Goal: Task Accomplishment & Management: Use online tool/utility

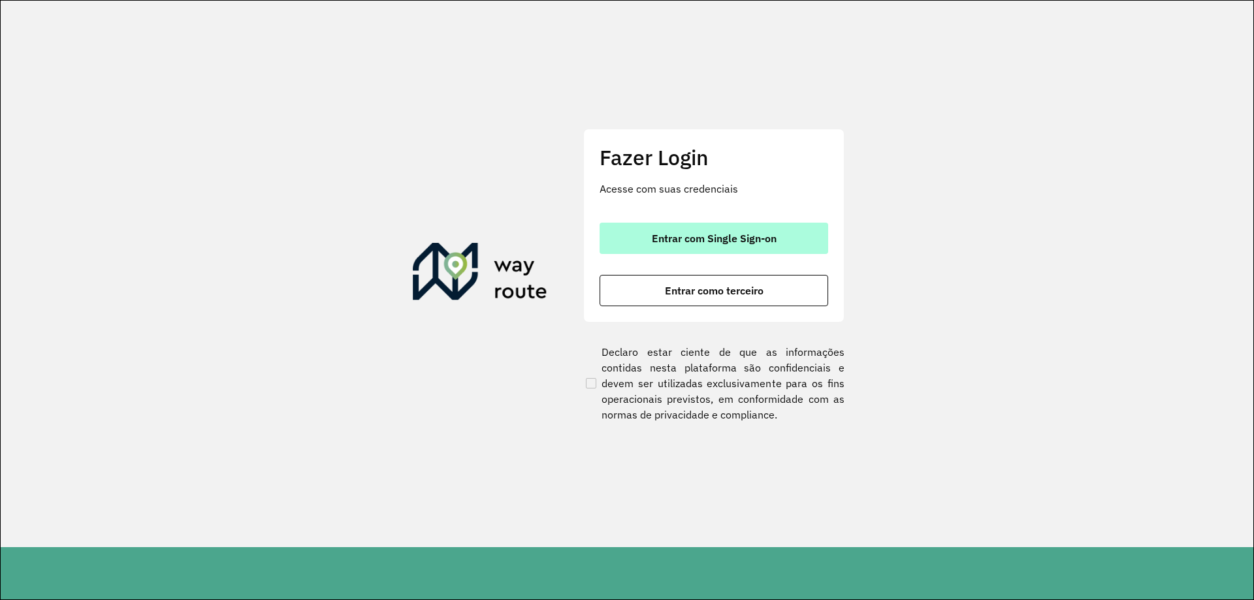
click at [762, 248] on button "Entrar com Single Sign-on" at bounding box center [714, 238] width 229 height 31
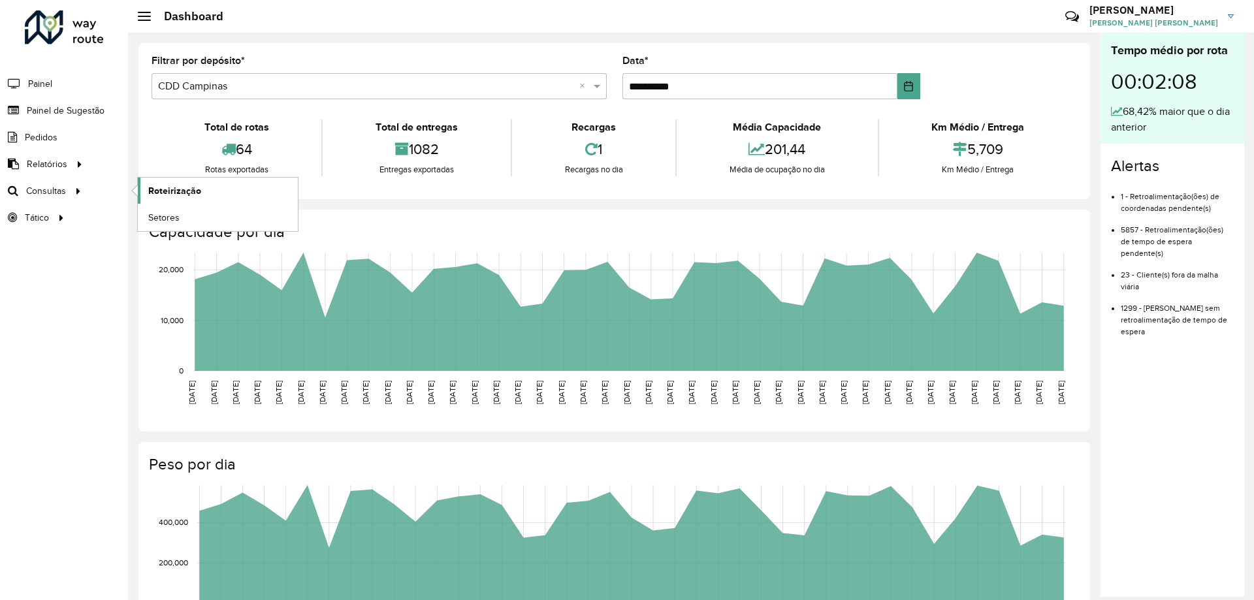
click at [151, 193] on span "Roteirização" at bounding box center [174, 191] width 53 height 14
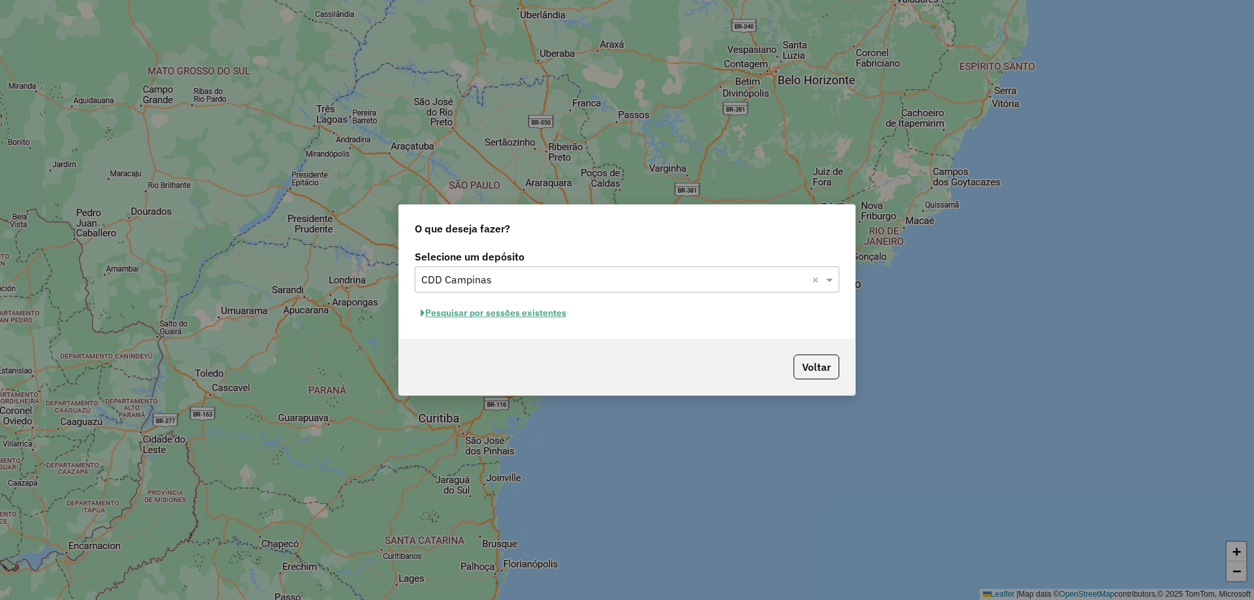
click at [538, 320] on button "Pesquisar por sessões existentes" at bounding box center [493, 313] width 157 height 20
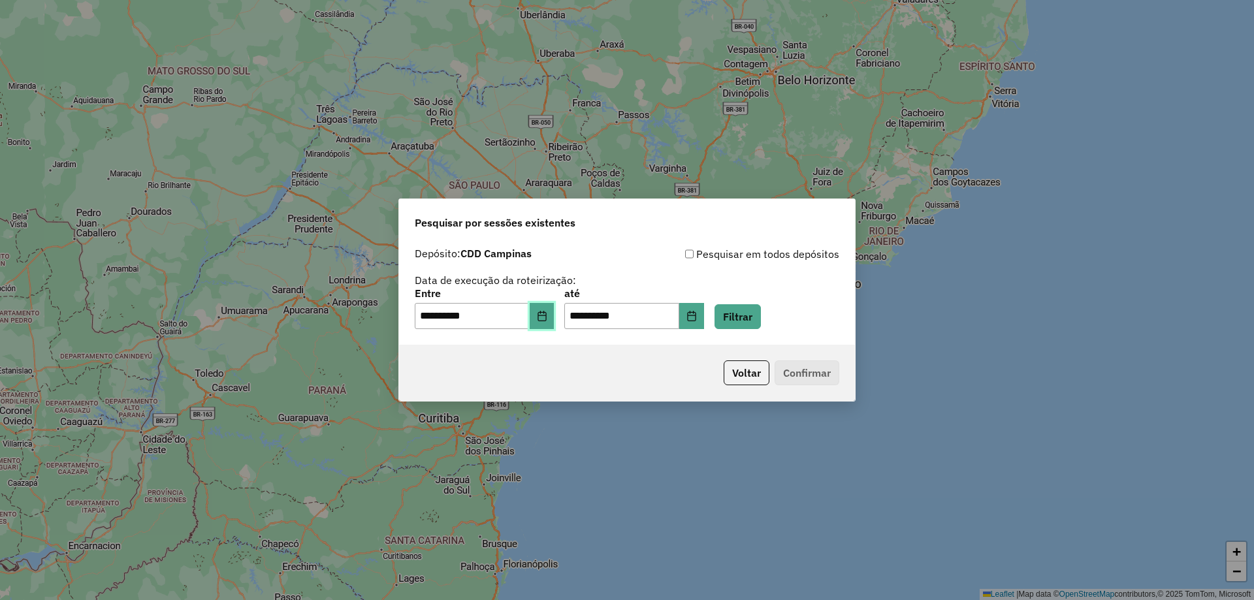
click at [547, 317] on icon "Choose Date" at bounding box center [542, 316] width 10 height 10
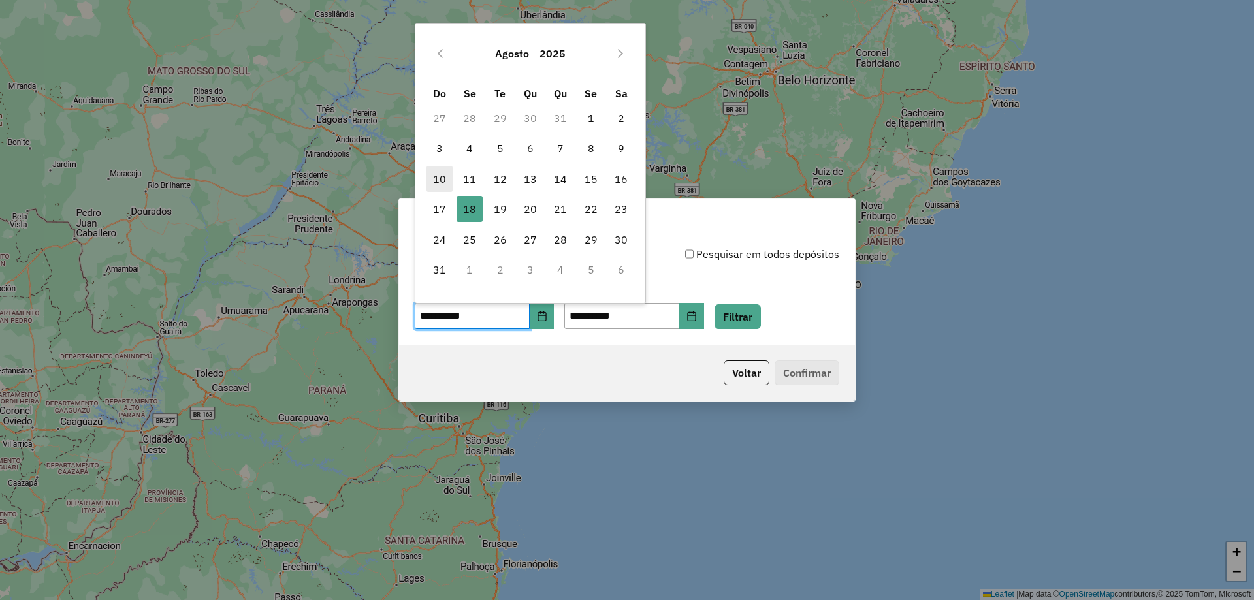
click at [442, 178] on span "10" at bounding box center [440, 179] width 26 height 26
type input "**********"
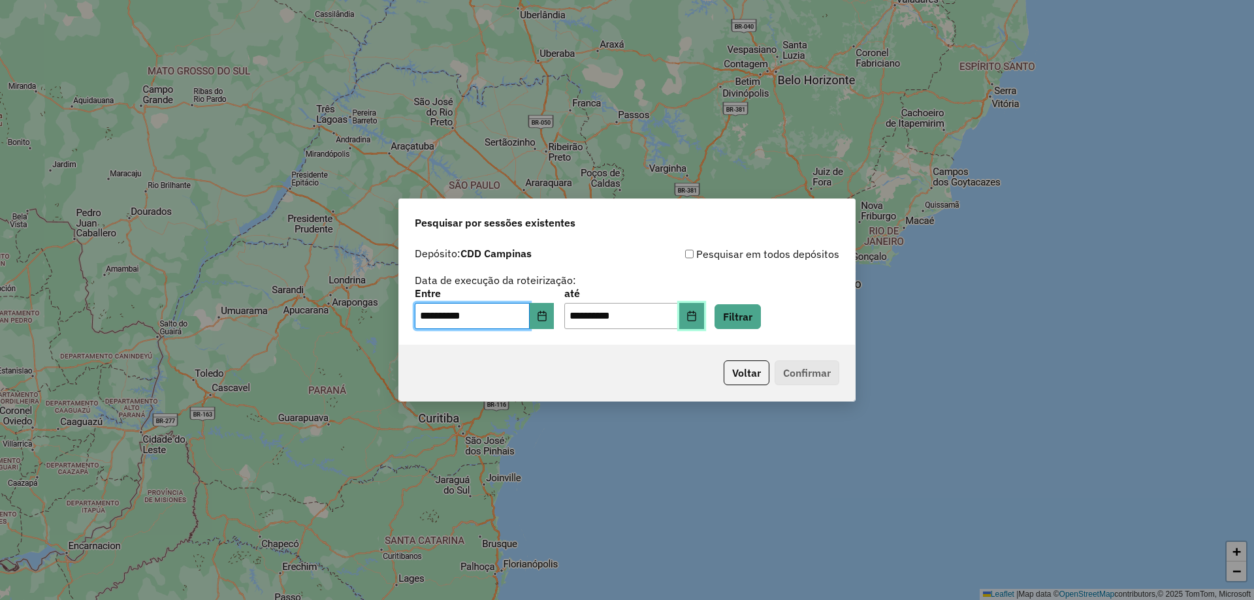
click at [696, 315] on icon "Choose Date" at bounding box center [691, 316] width 8 height 10
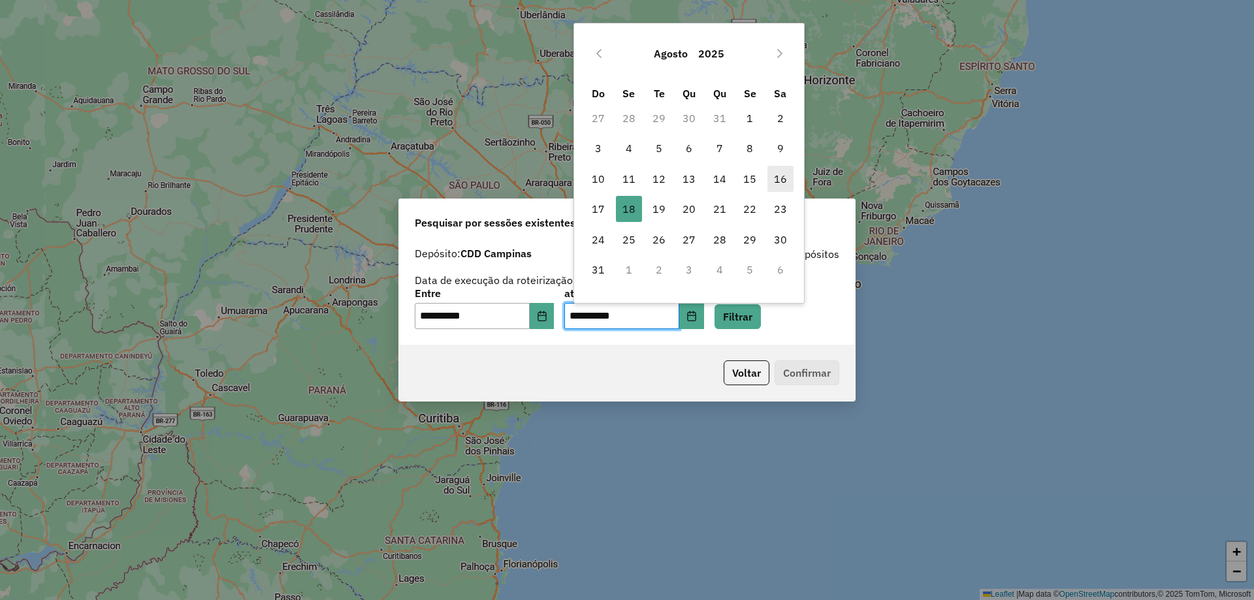
click at [771, 180] on span "16" at bounding box center [780, 179] width 26 height 26
type input "**********"
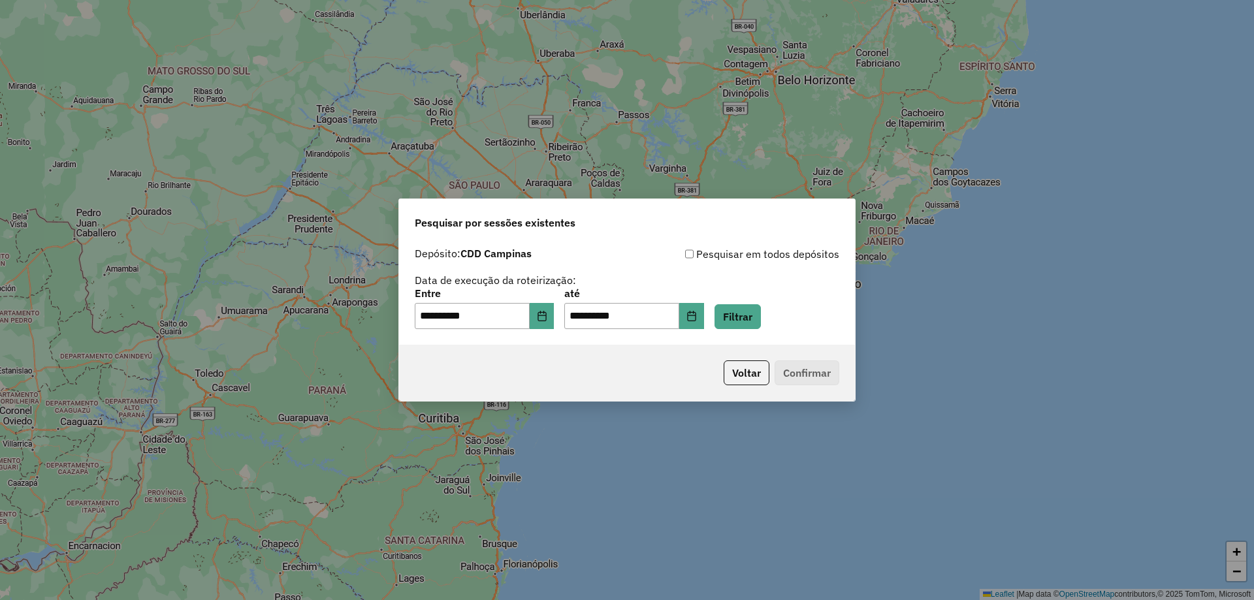
click at [758, 329] on div "**********" at bounding box center [627, 293] width 456 height 104
click at [760, 323] on button "Filtrar" at bounding box center [738, 316] width 46 height 25
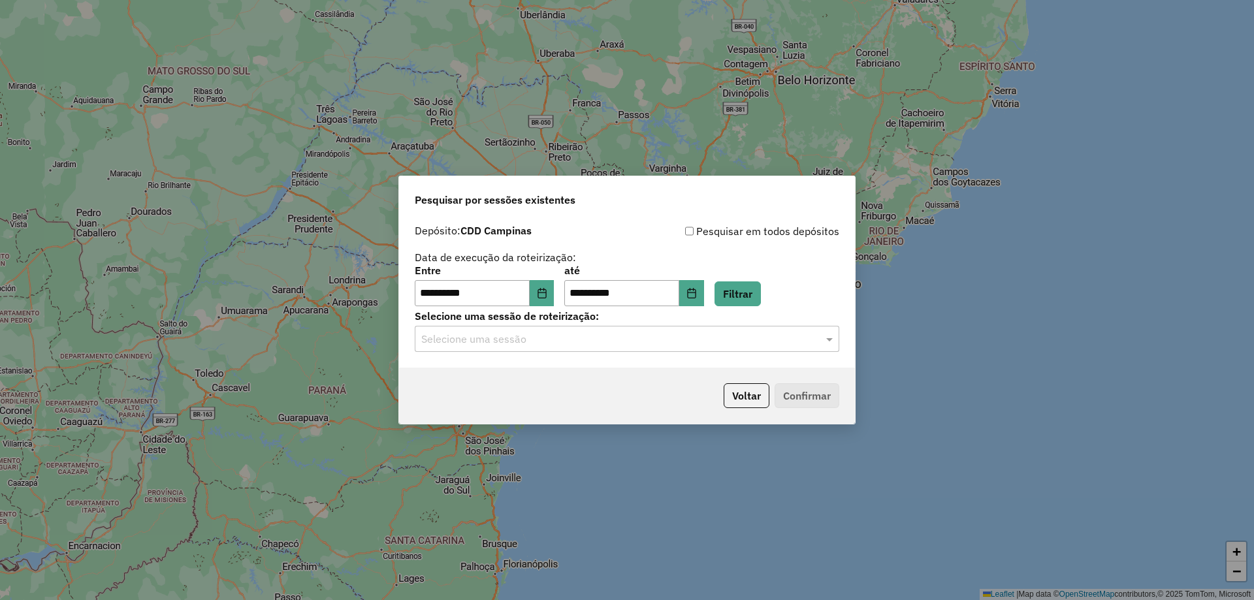
click at [706, 346] on input "text" at bounding box center [613, 340] width 385 height 16
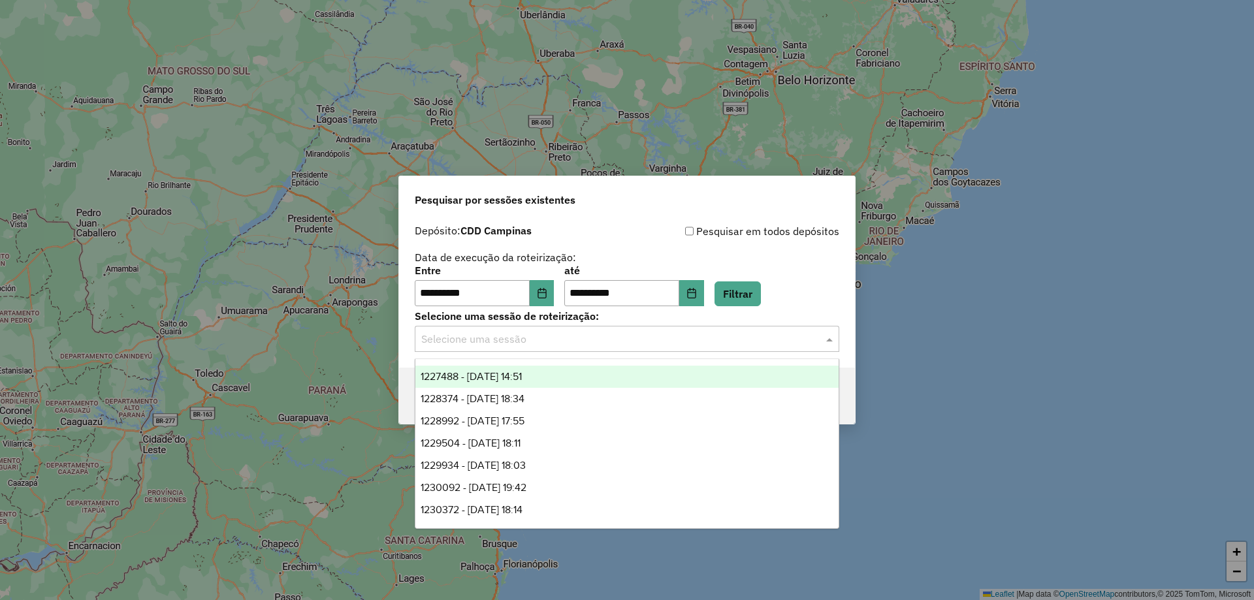
click at [797, 253] on div "**********" at bounding box center [627, 264] width 425 height 83
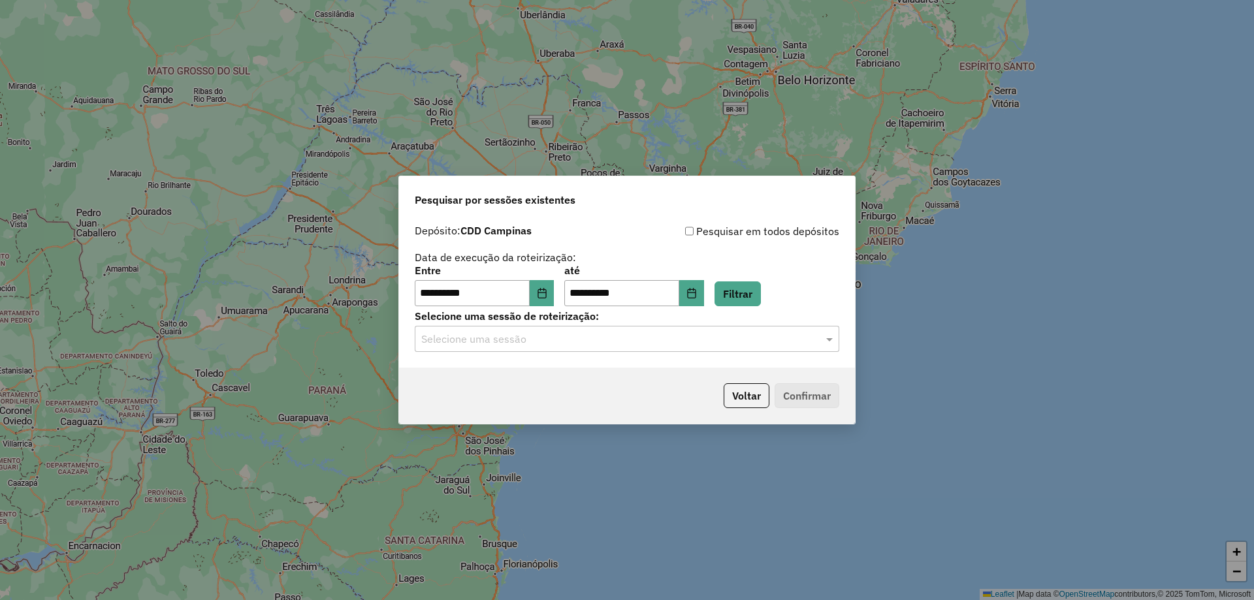
click at [617, 344] on input "text" at bounding box center [613, 340] width 385 height 16
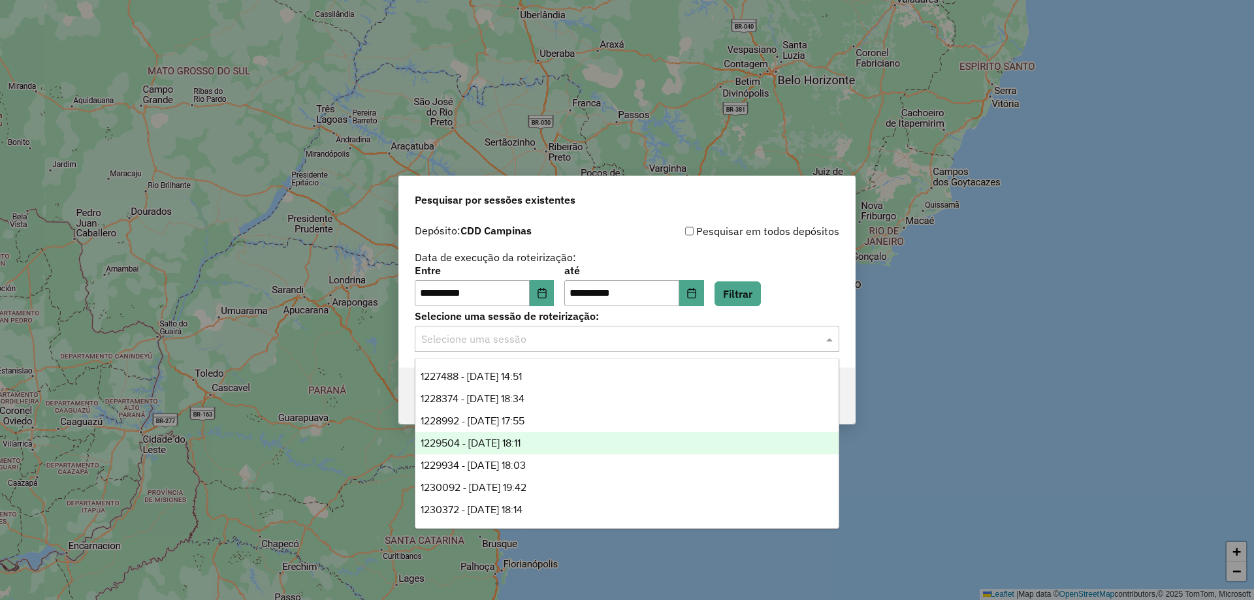
click at [521, 444] on span "1229504 - 14/08/2025 18:11" at bounding box center [471, 443] width 100 height 11
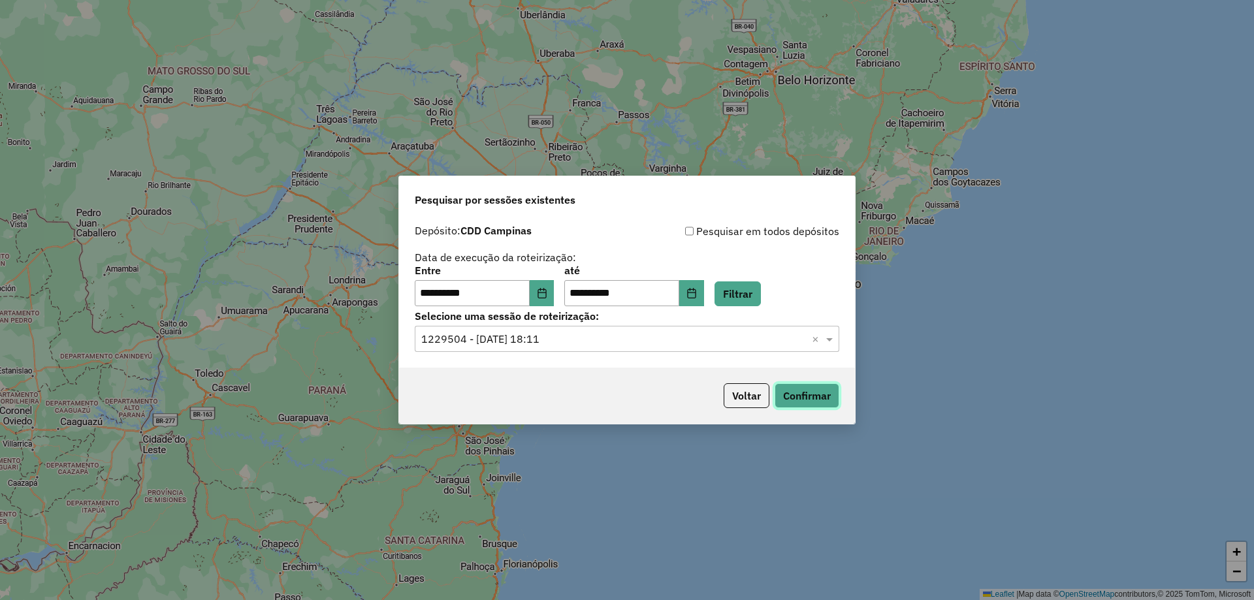
click at [807, 396] on button "Confirmar" at bounding box center [807, 395] width 65 height 25
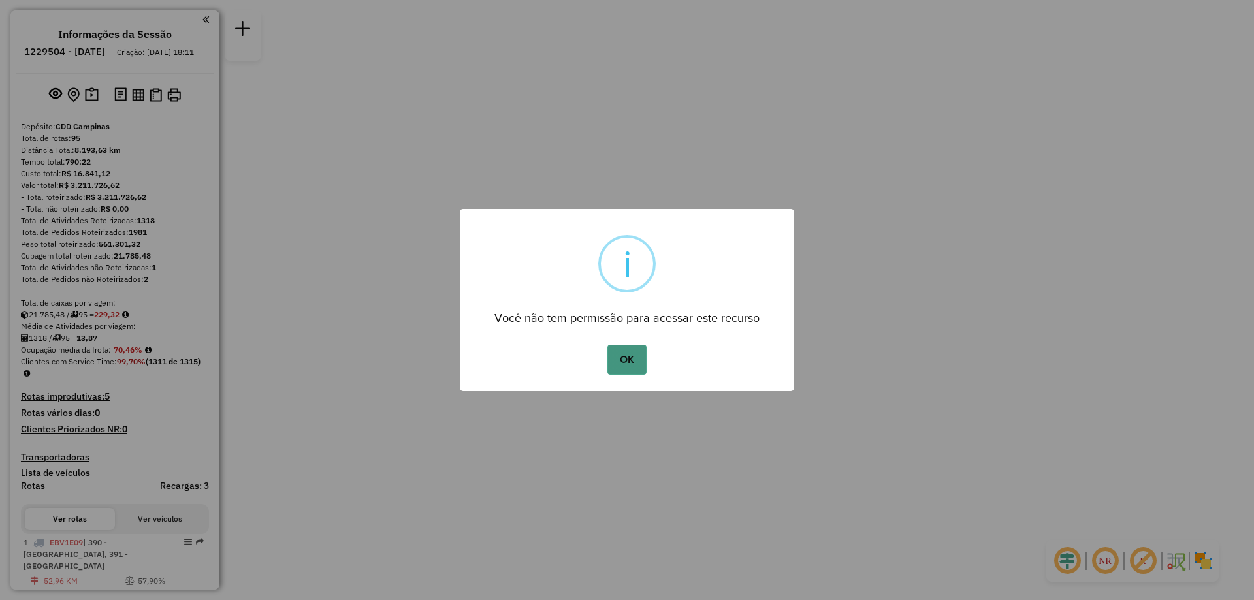
click at [614, 359] on button "OK" at bounding box center [626, 360] width 39 height 30
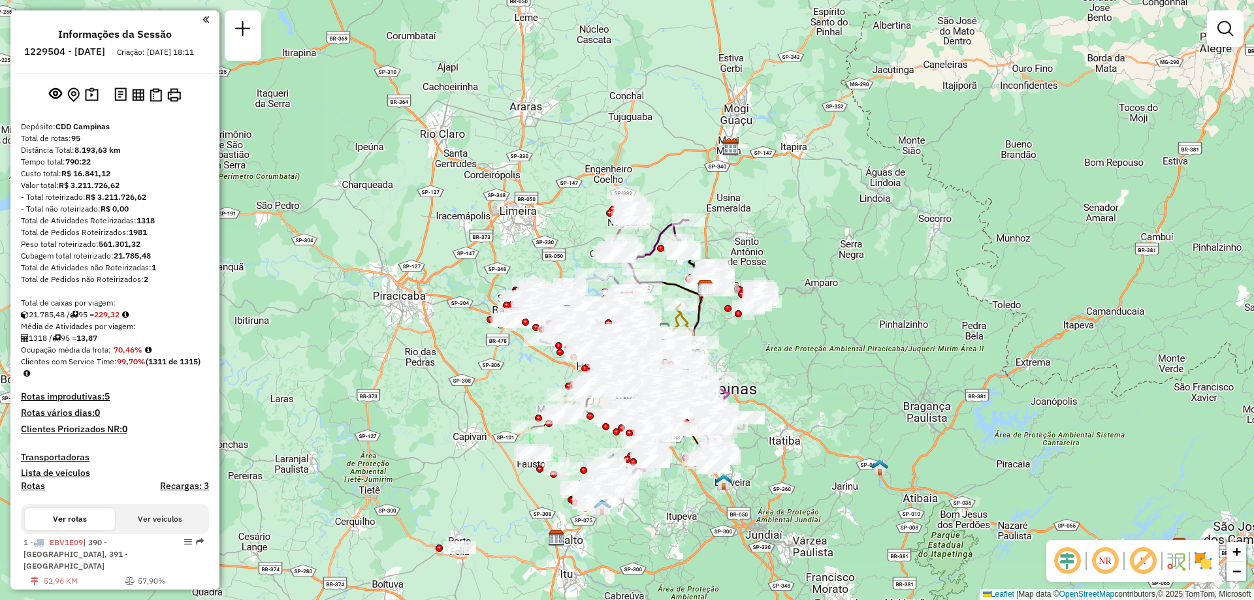
click at [1197, 557] on img at bounding box center [1203, 561] width 21 height 21
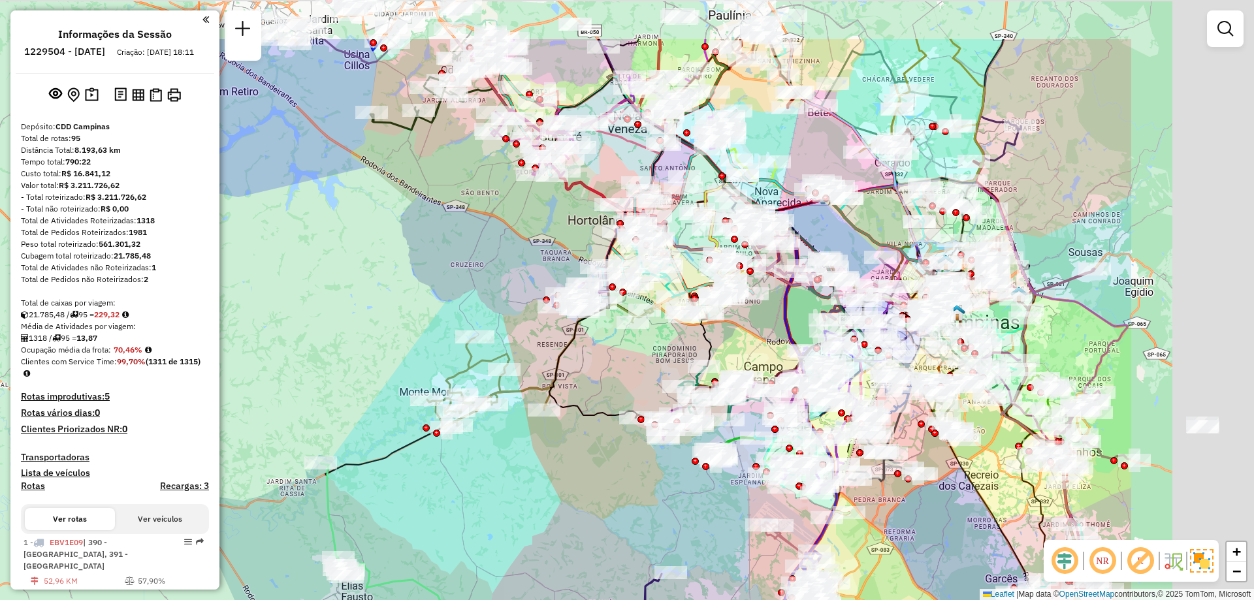
drag, startPoint x: 721, startPoint y: 390, endPoint x: 564, endPoint y: 442, distance: 165.2
click at [564, 442] on div "Janela de atendimento Grade de atendimento Capacidade Transportadoras Veículos …" at bounding box center [627, 300] width 1254 height 600
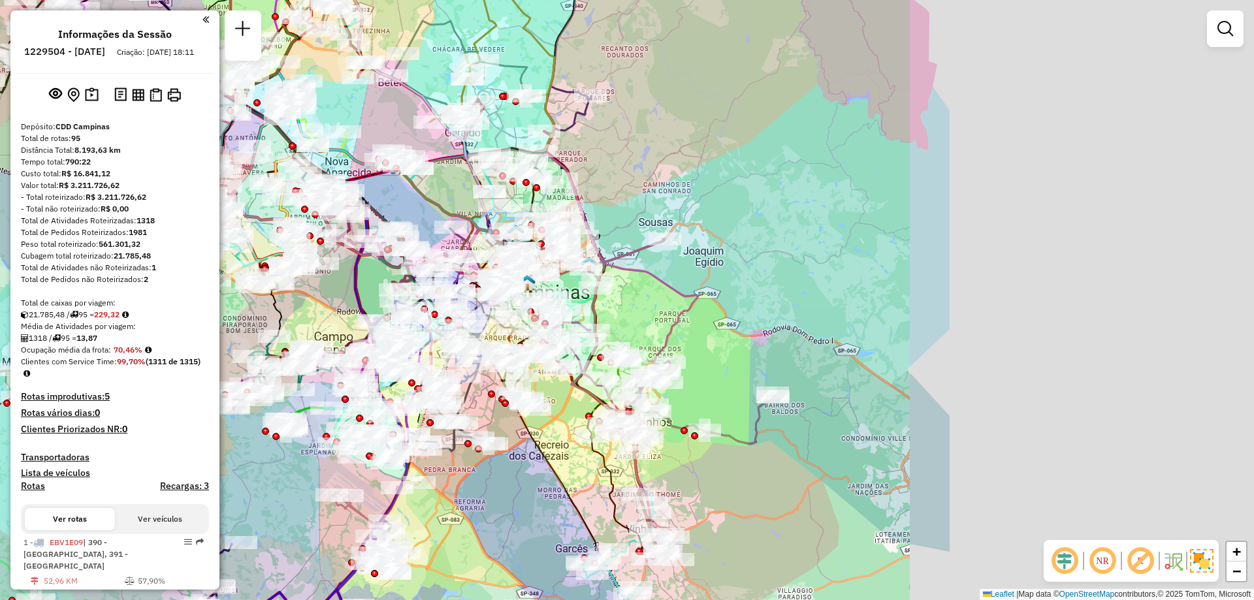
drag, startPoint x: 807, startPoint y: 310, endPoint x: 372, endPoint y: 278, distance: 436.2
click at [372, 278] on div "Rota 85 - Placa FGZ5H03 66573588 - SUPERMERCADO GABRIEL ALIMENTOS LTDA Janela d…" at bounding box center [627, 300] width 1254 height 600
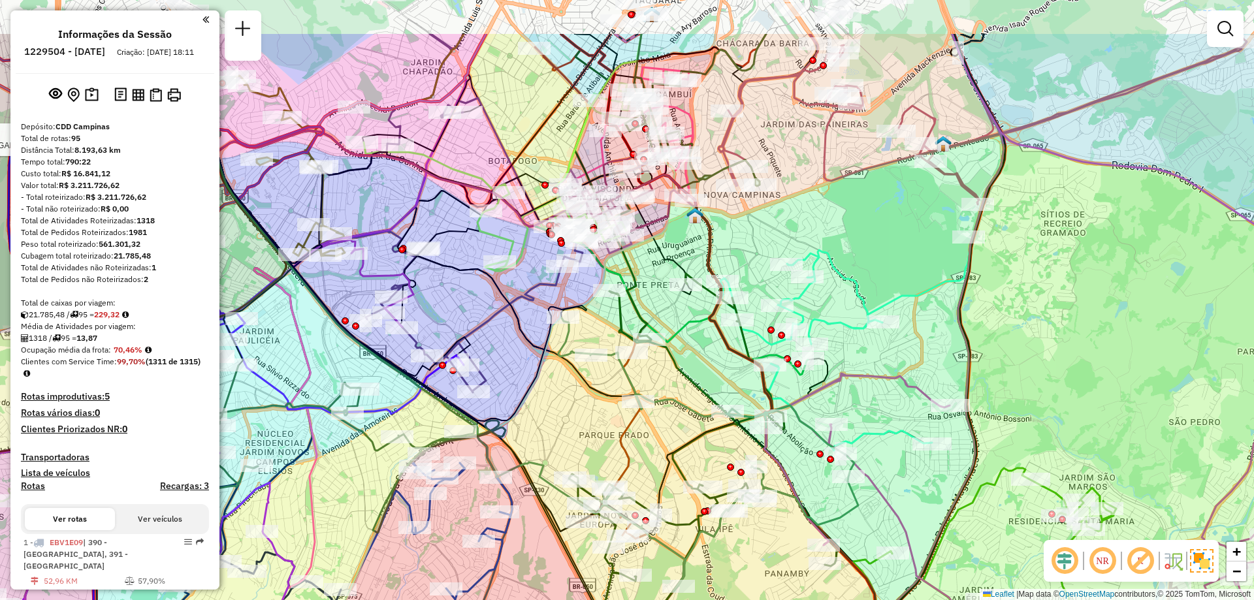
drag, startPoint x: 750, startPoint y: 142, endPoint x: 749, endPoint y: 236, distance: 94.1
click at [749, 236] on div "Rota 73 - Placa CUF0I56 66538769 - COMeRCIO DE PRODUTOS Rota 85 - Placa FGZ5H03…" at bounding box center [627, 300] width 1254 height 600
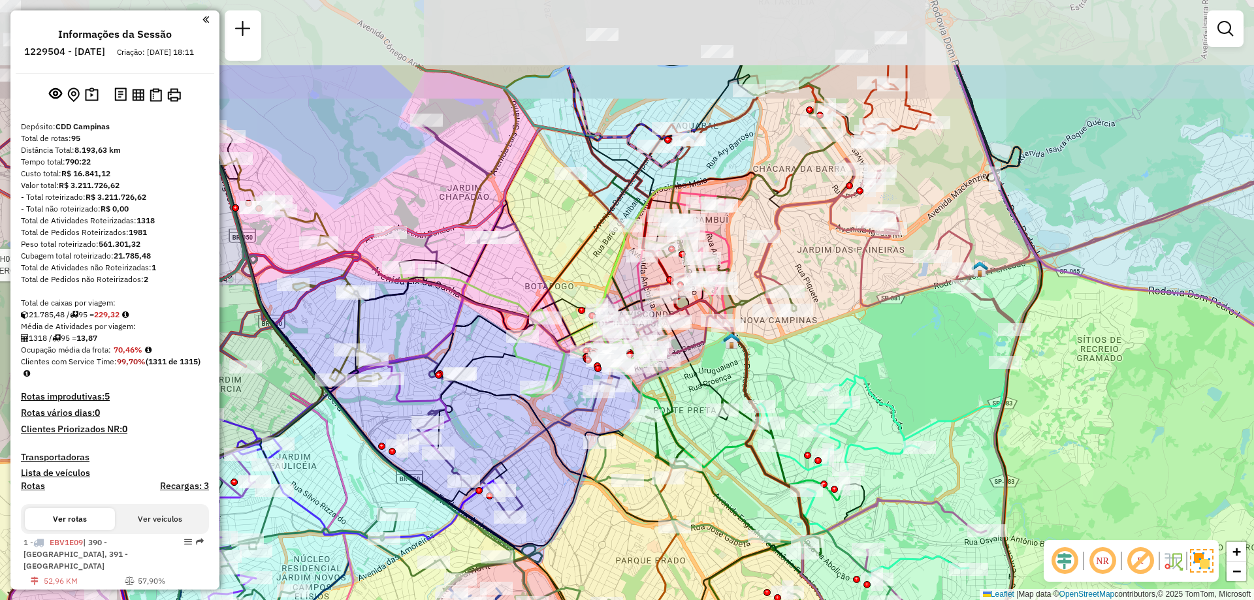
drag, startPoint x: 647, startPoint y: 322, endPoint x: 684, endPoint y: 447, distance: 130.6
click at [684, 447] on icon at bounding box center [627, 265] width 121 height 401
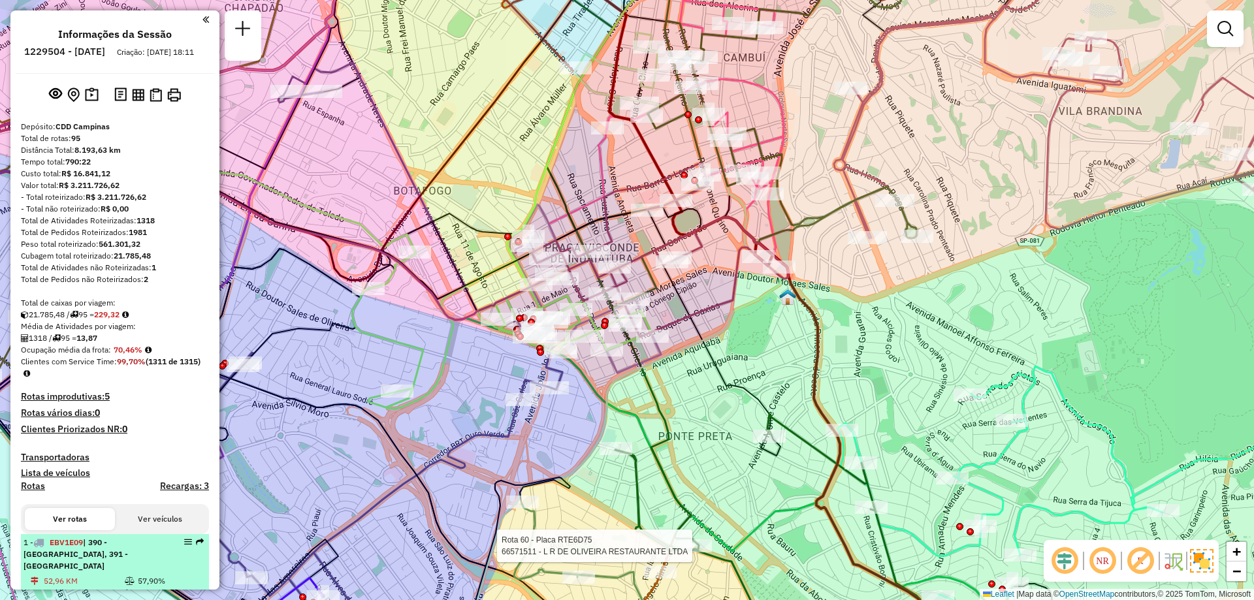
click at [187, 546] on em at bounding box center [188, 542] width 8 height 8
select select "**********"
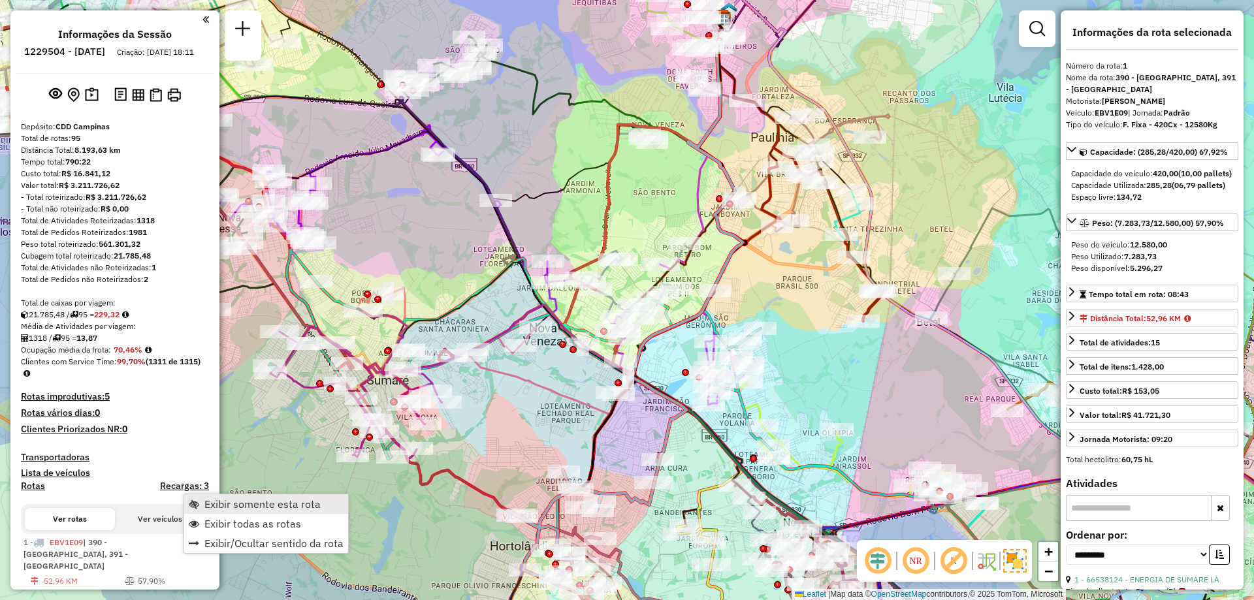
click at [225, 509] on span "Exibir somente esta rota" at bounding box center [262, 504] width 116 height 10
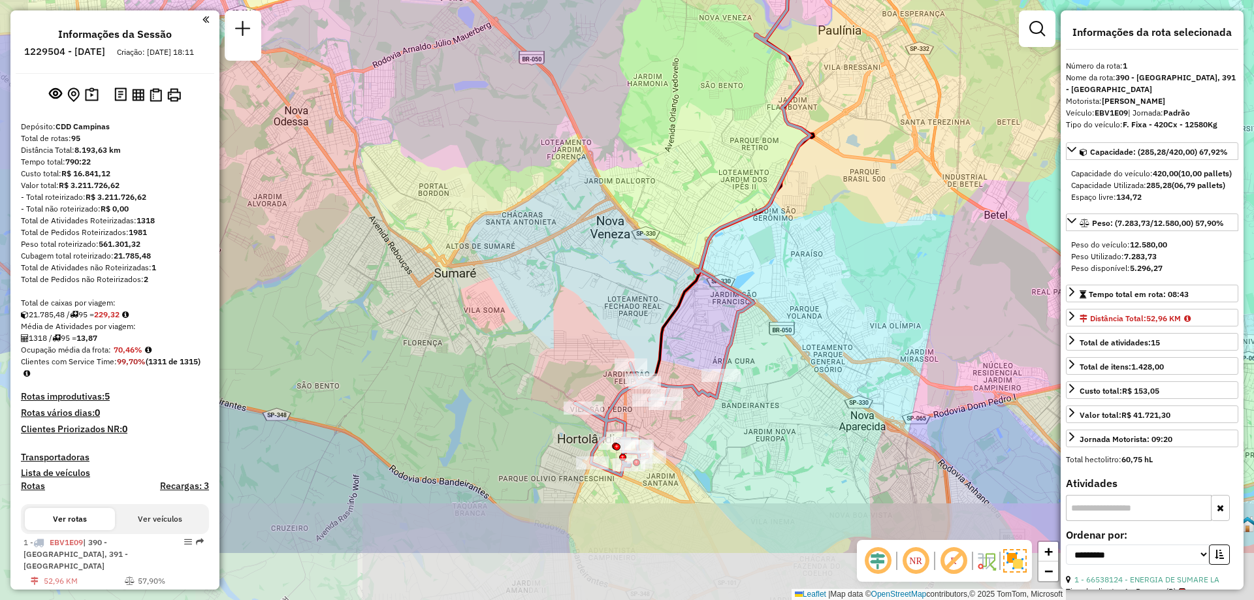
drag, startPoint x: 699, startPoint y: 488, endPoint x: 761, endPoint y: 388, distance: 117.6
click at [761, 388] on div "Janela de atendimento Grade de atendimento Capacidade Transportadoras Veículos …" at bounding box center [627, 300] width 1254 height 600
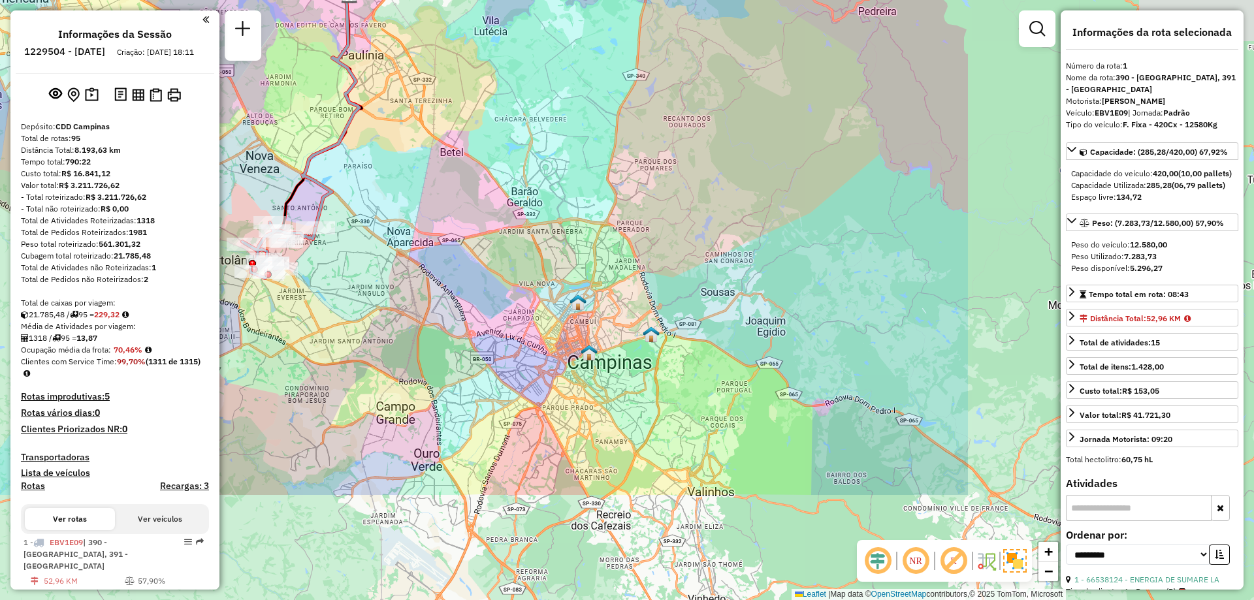
drag, startPoint x: 694, startPoint y: 446, endPoint x: 486, endPoint y: 286, distance: 262.2
click at [359, 344] on div "Janela de atendimento Grade de atendimento Capacidade Transportadoras Veículos …" at bounding box center [627, 300] width 1254 height 600
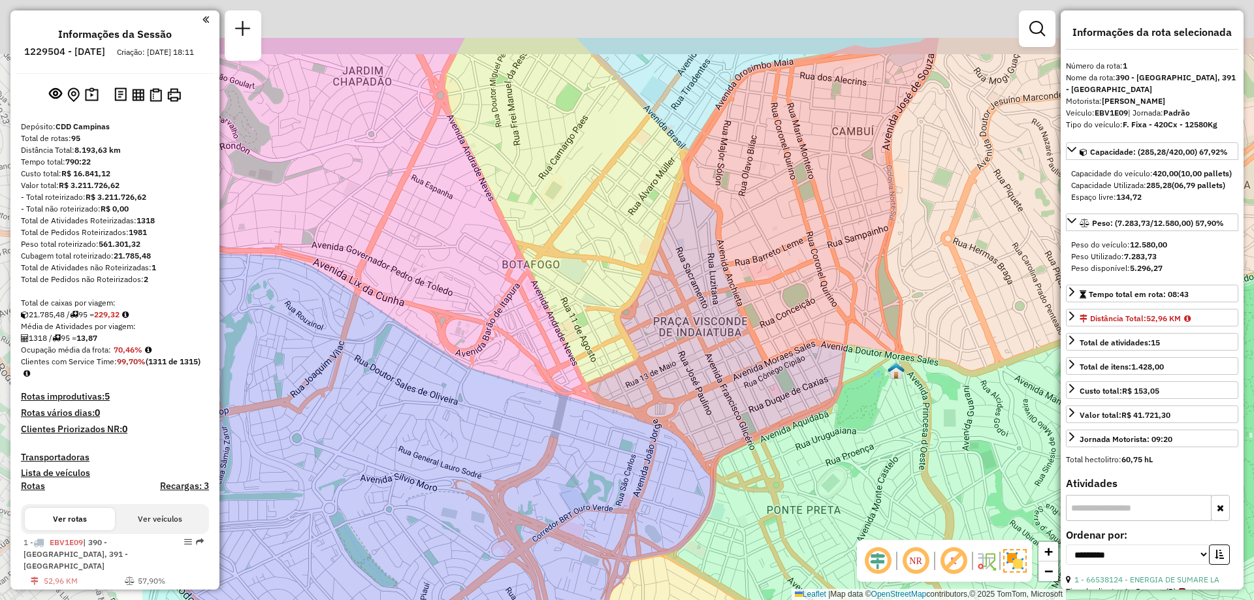
drag, startPoint x: 610, startPoint y: 364, endPoint x: 869, endPoint y: 466, distance: 278.6
click at [869, 466] on div "Janela de atendimento Grade de atendimento Capacidade Transportadoras Veículos …" at bounding box center [627, 300] width 1254 height 600
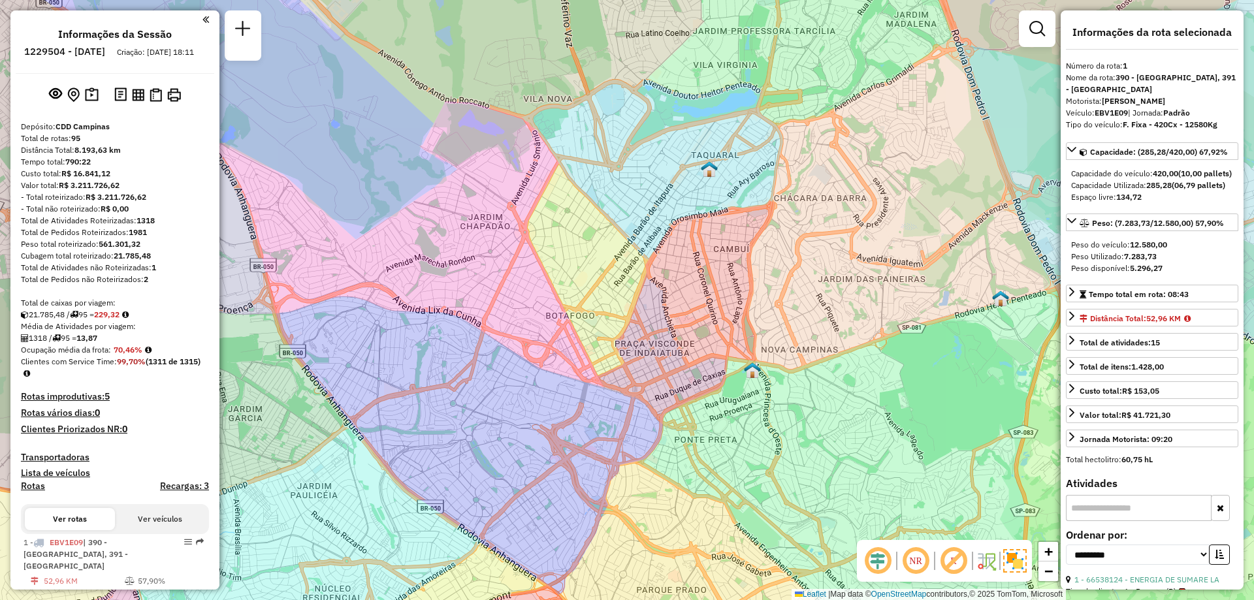
drag, startPoint x: 844, startPoint y: 325, endPoint x: 741, endPoint y: 312, distance: 103.9
click at [741, 312] on div "Janela de atendimento Grade de atendimento Capacidade Transportadoras Veículos …" at bounding box center [627, 300] width 1254 height 600
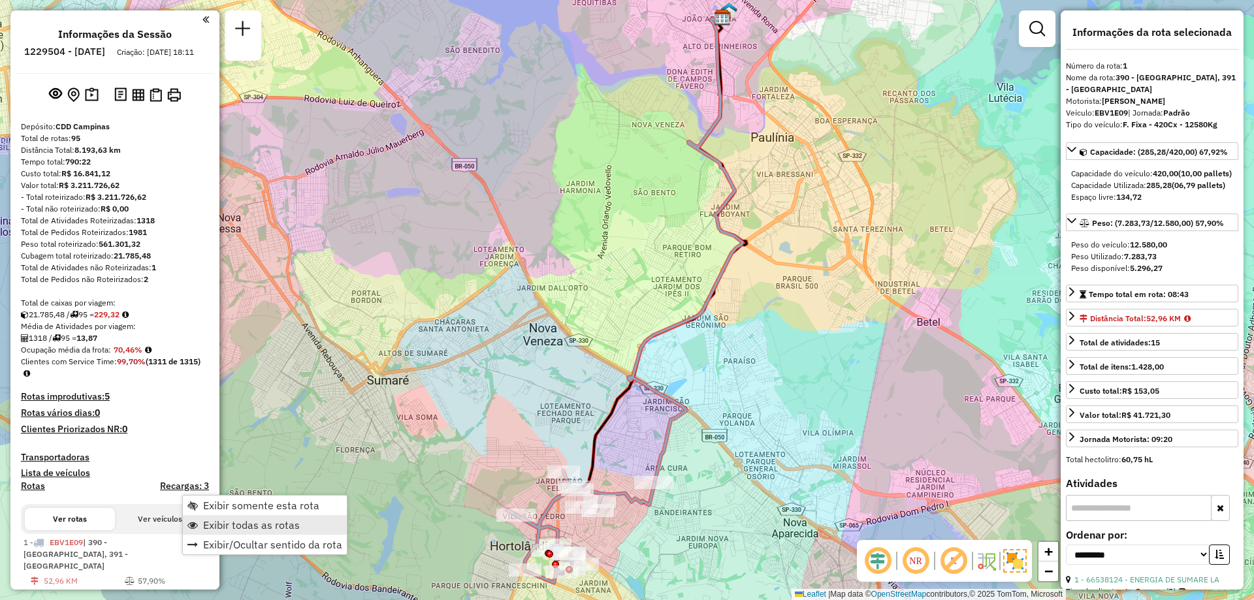
click at [208, 528] on span "Exibir todas as rotas" at bounding box center [251, 525] width 97 height 10
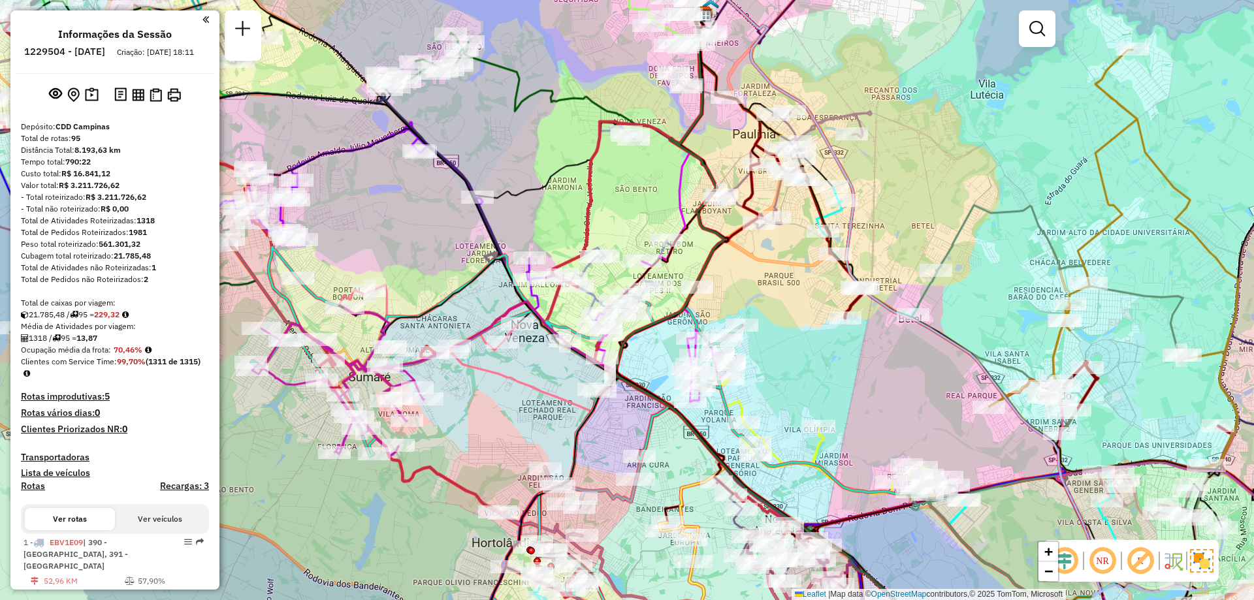
drag, startPoint x: 714, startPoint y: 530, endPoint x: 553, endPoint y: 315, distance: 268.7
click at [659, 523] on icon at bounding box center [704, 590] width 91 height 135
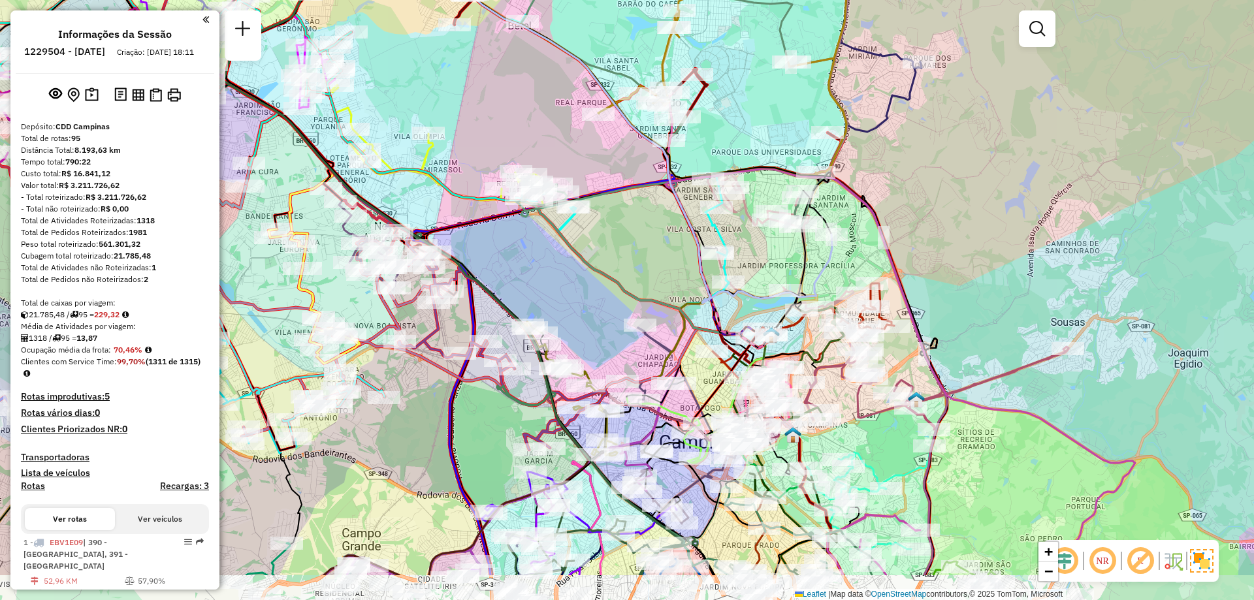
drag, startPoint x: 901, startPoint y: 470, endPoint x: 890, endPoint y: 385, distance: 85.6
click at [890, 385] on icon at bounding box center [937, 387] width 264 height 86
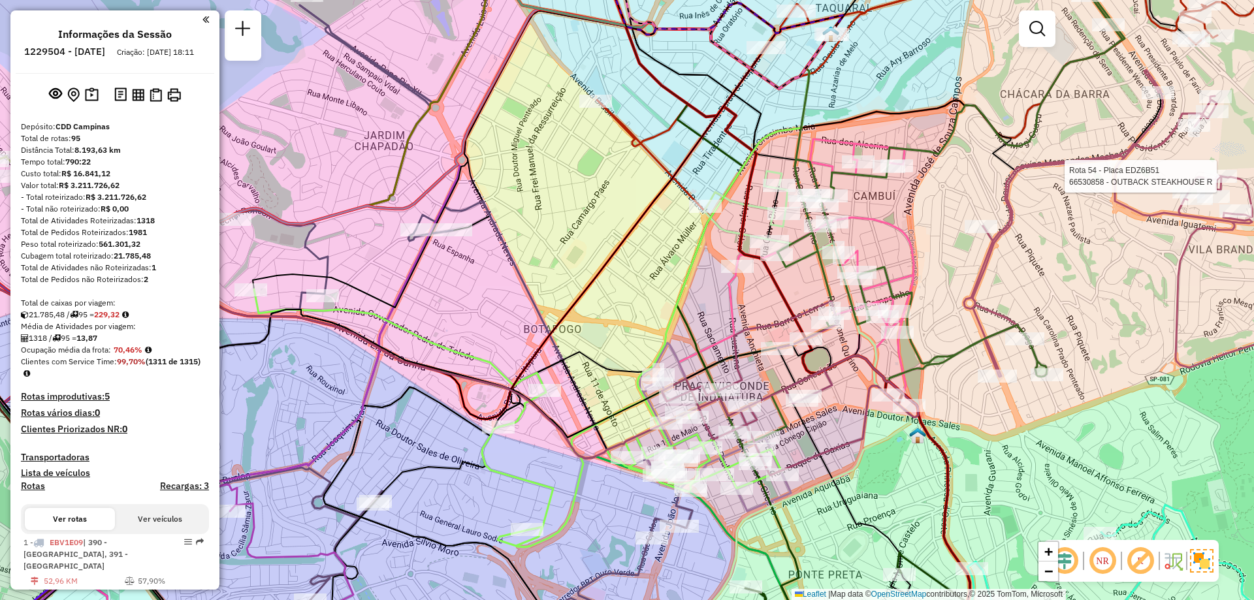
drag, startPoint x: 767, startPoint y: 459, endPoint x: 788, endPoint y: 422, distance: 43.0
click at [788, 422] on icon at bounding box center [915, 183] width 419 height 526
